Goal: Navigation & Orientation: Find specific page/section

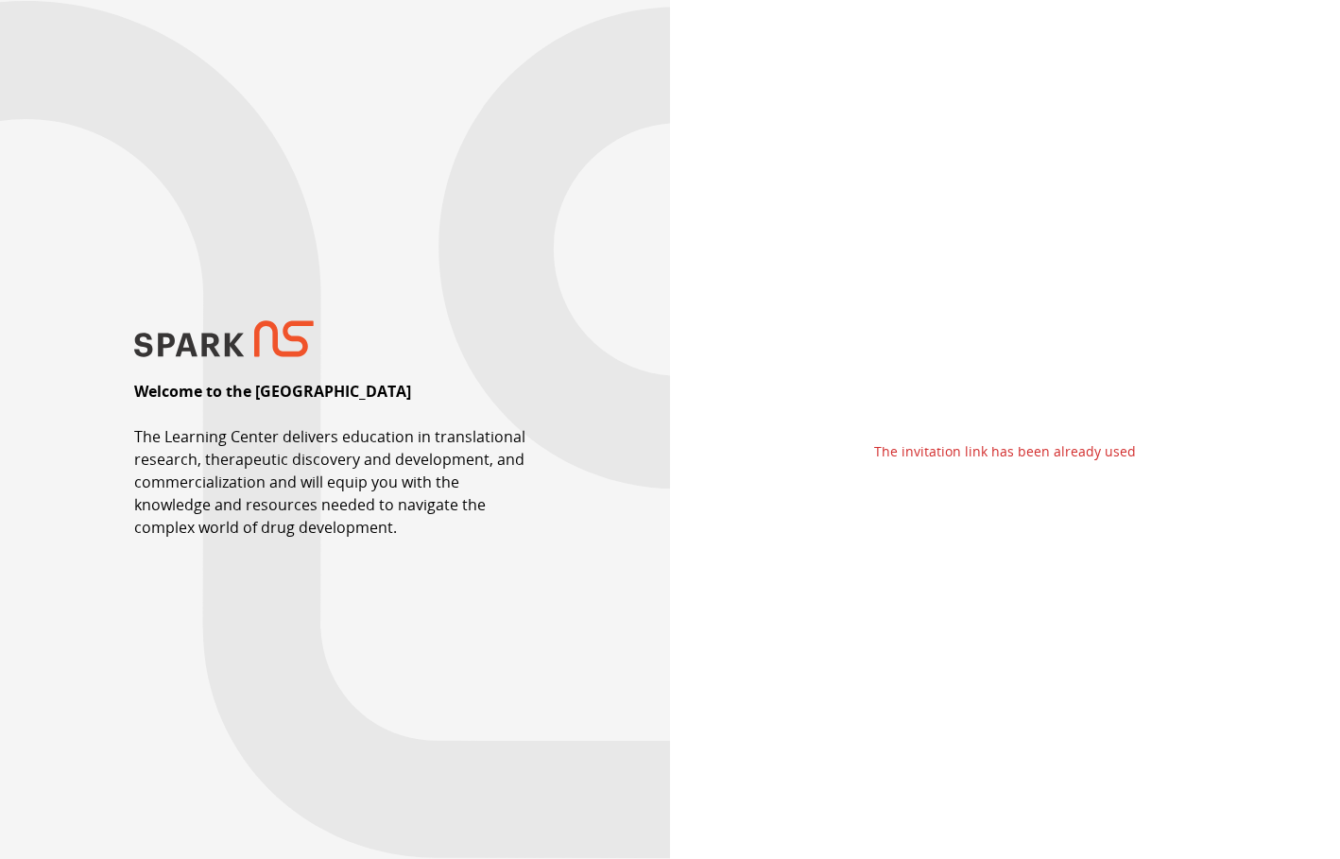
click at [1093, 455] on p "The invitation link has been already used" at bounding box center [1005, 451] width 262 height 19
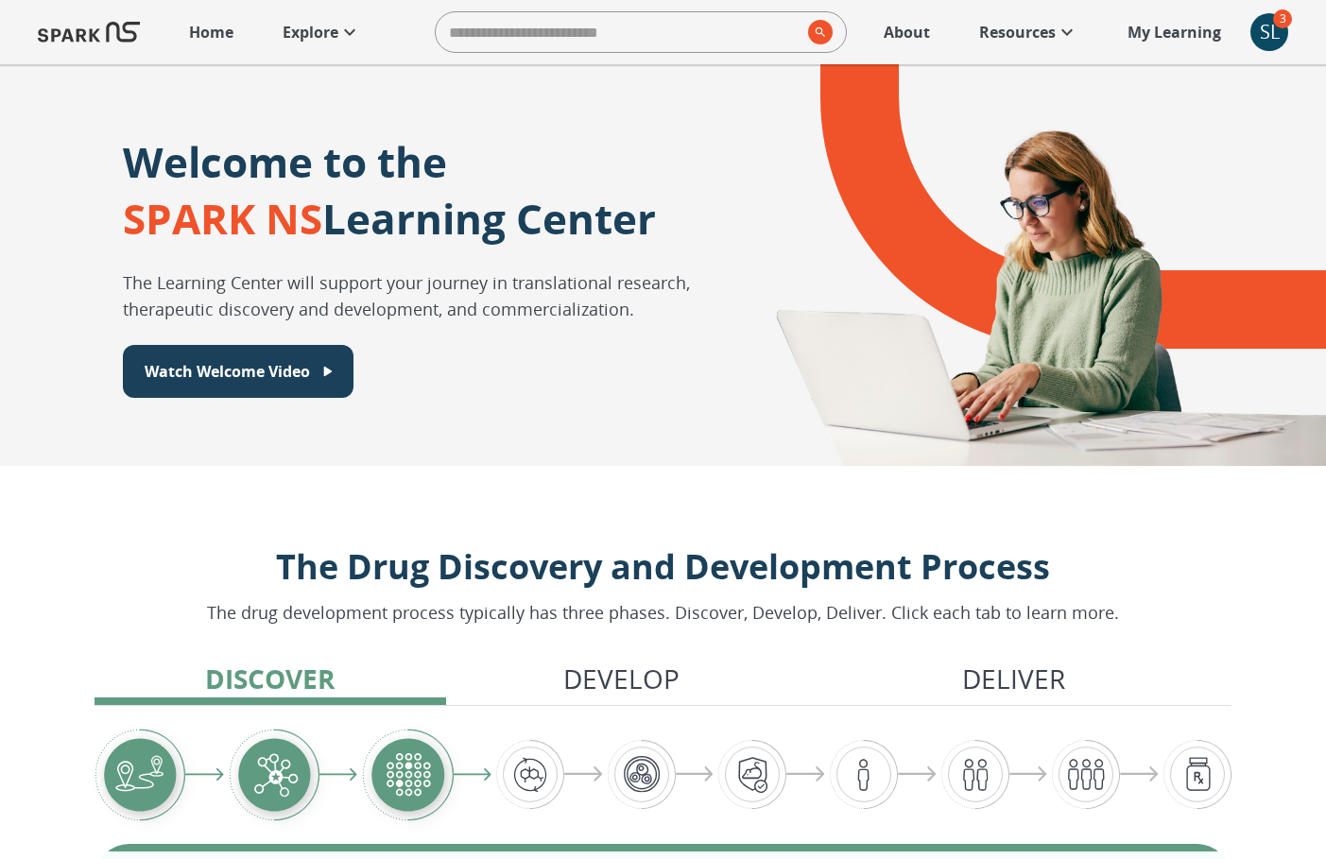
click at [1274, 29] on div "SL" at bounding box center [1270, 32] width 38 height 38
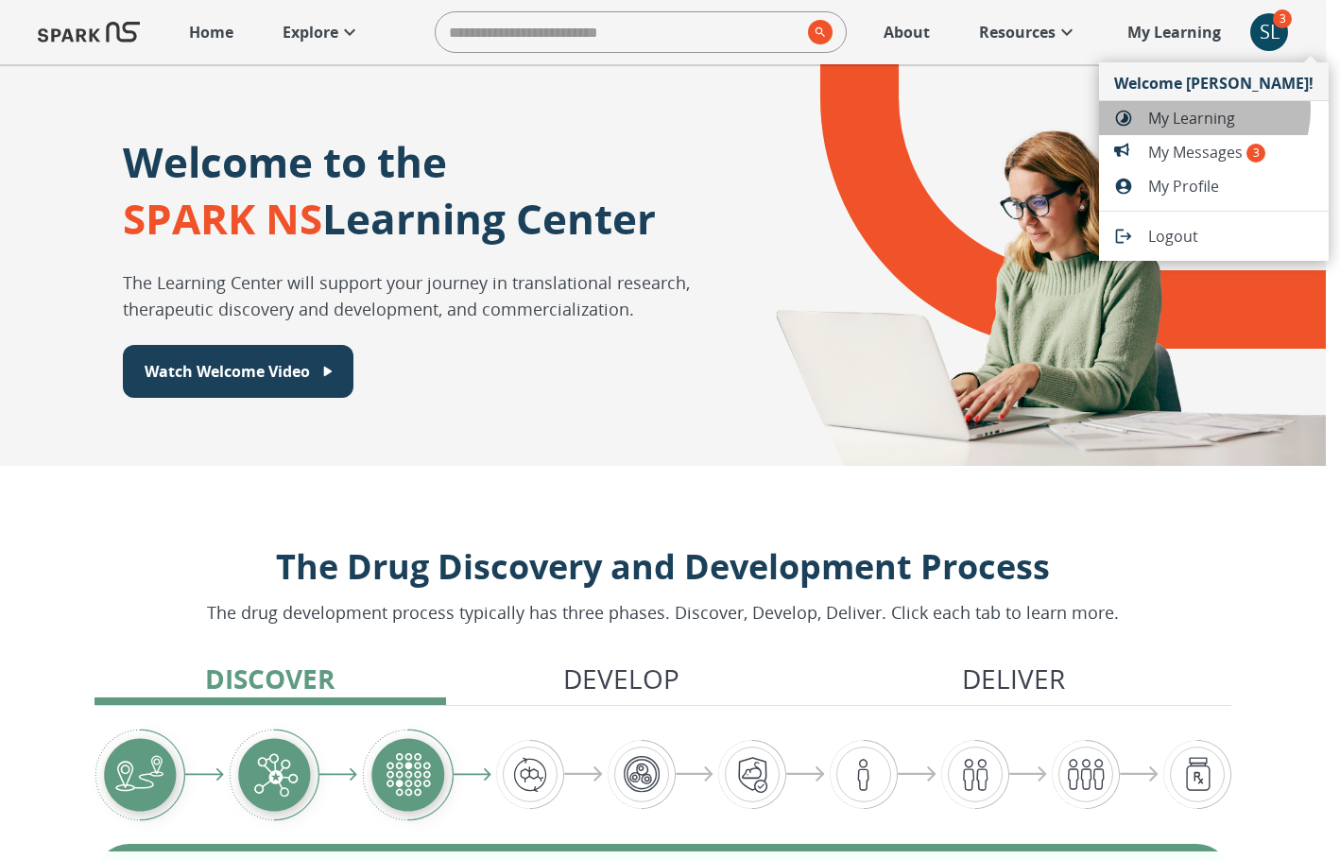
click at [1203, 110] on span "My Learning" at bounding box center [1230, 118] width 165 height 23
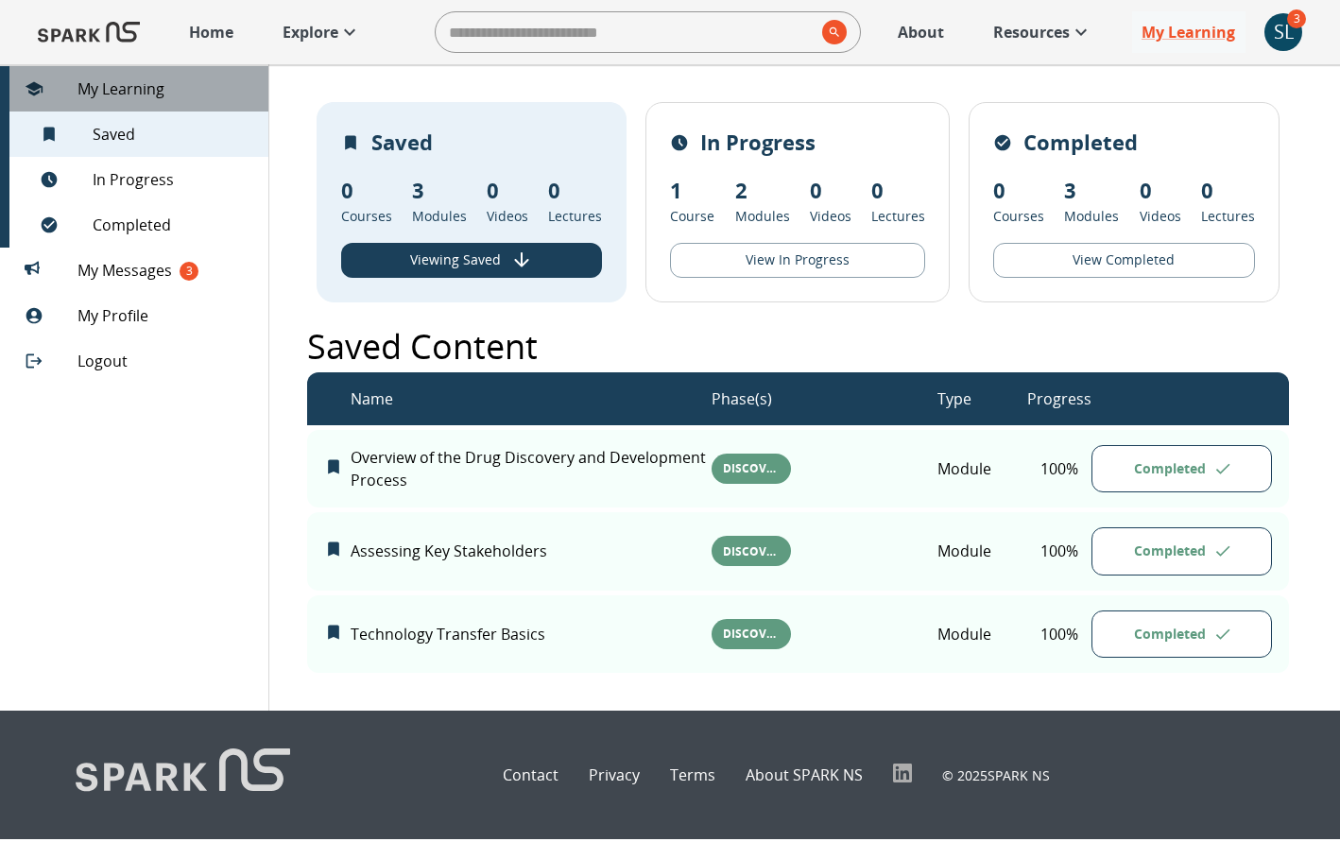
click at [124, 93] on span "My Learning" at bounding box center [166, 89] width 176 height 23
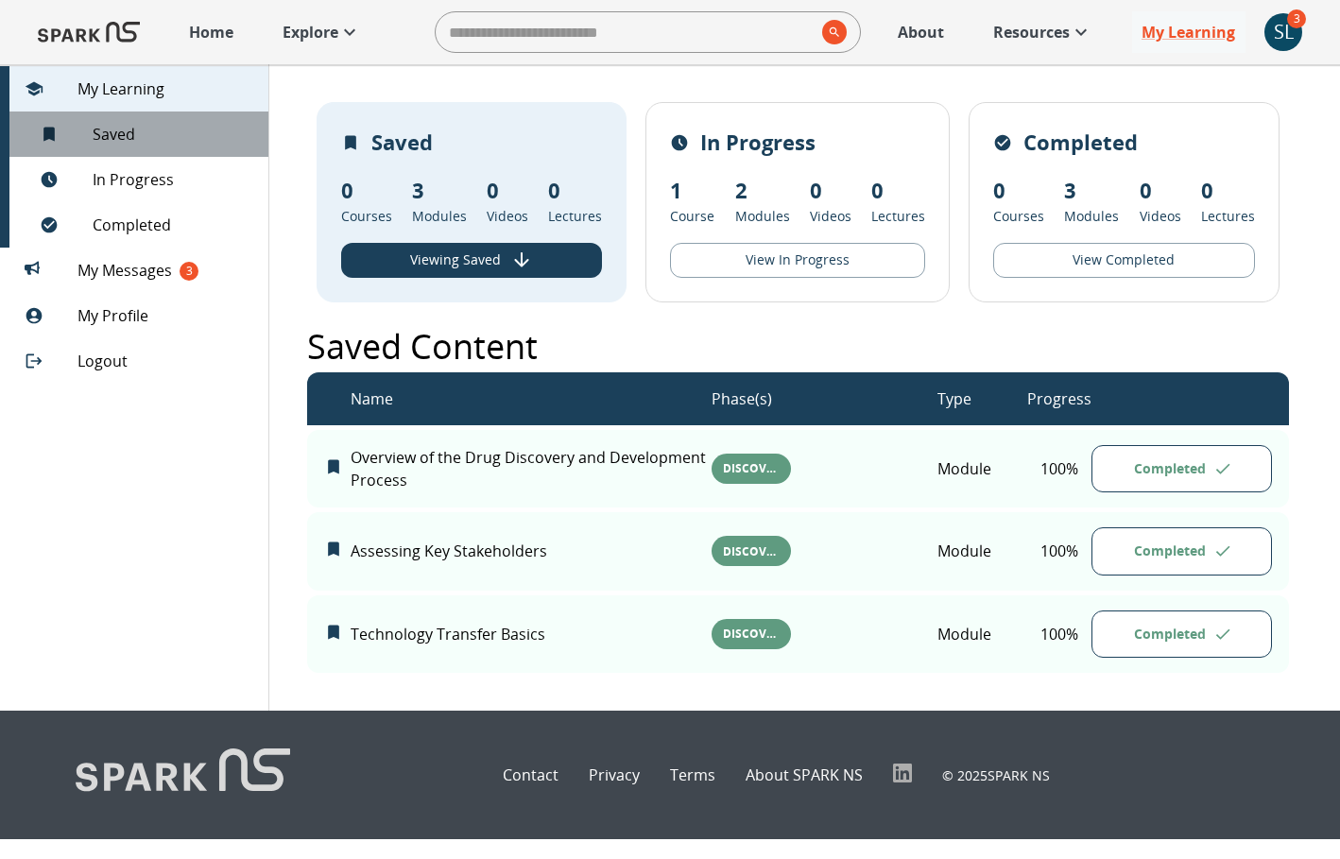
click at [114, 133] on span "Saved 3" at bounding box center [173, 134] width 161 height 23
click at [1021, 31] on p "Resources" at bounding box center [1031, 32] width 77 height 23
